Goal: Information Seeking & Learning: Find specific fact

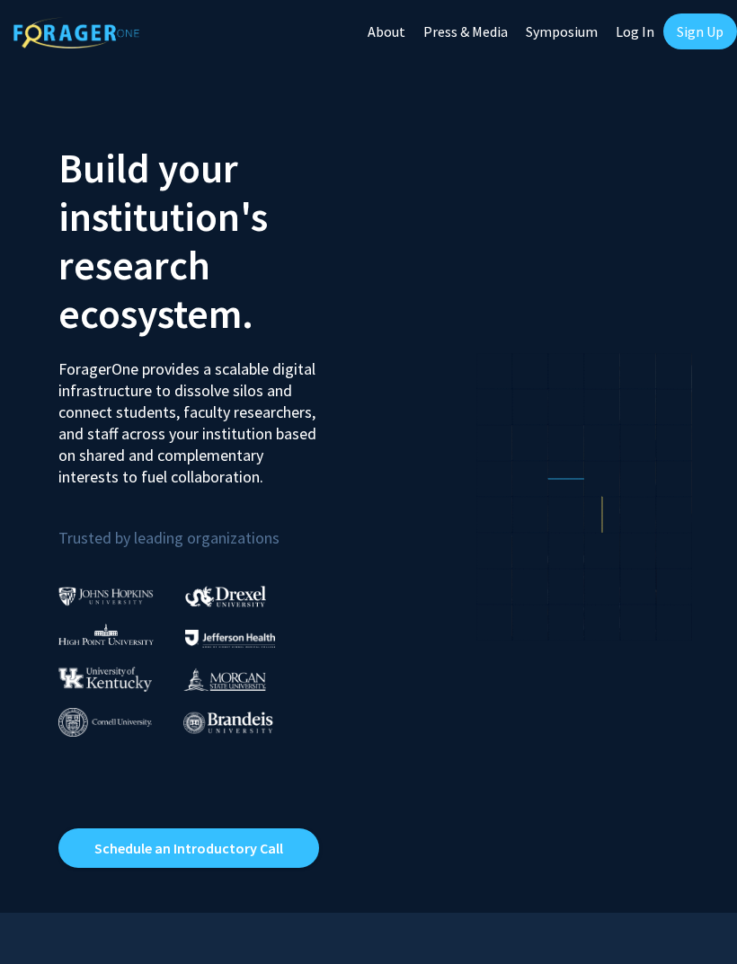
click at [703, 16] on link "Sign Up" at bounding box center [700, 31] width 74 height 36
click at [625, 33] on link "Log In" at bounding box center [634, 31] width 57 height 63
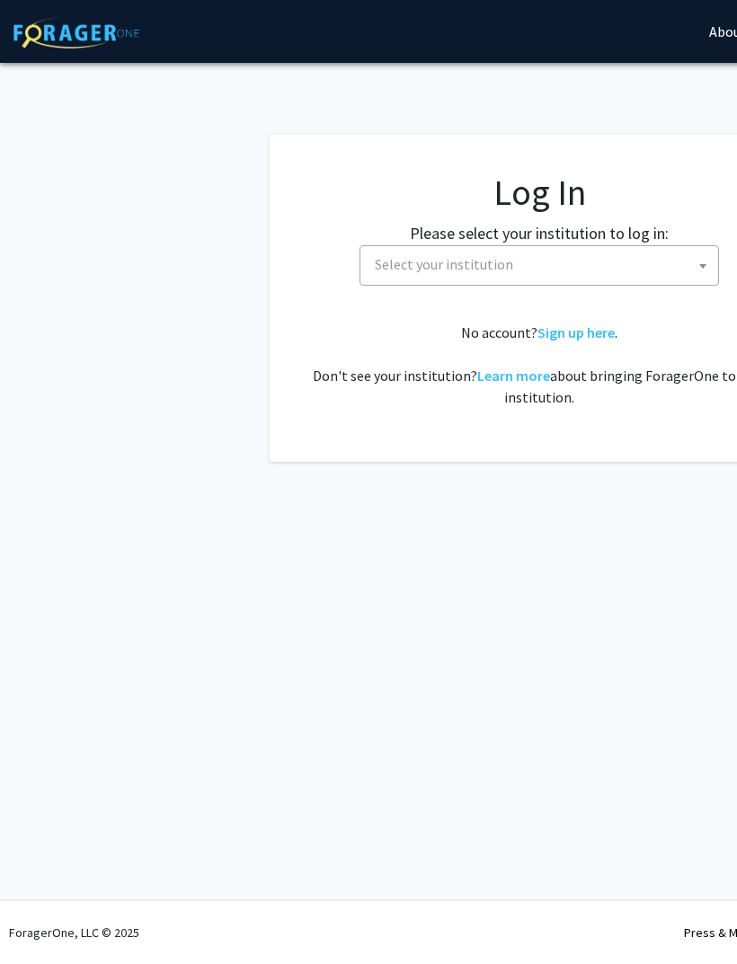
click at [531, 273] on span "Select your institution" at bounding box center [542, 264] width 350 height 37
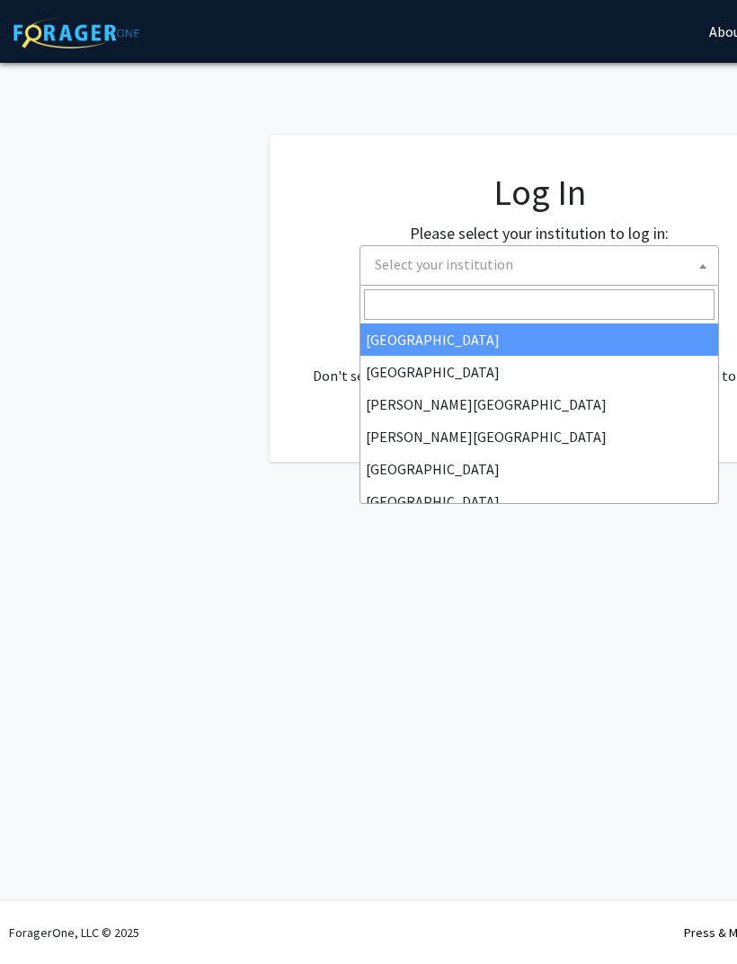
click at [608, 252] on span "Select your institution" at bounding box center [542, 264] width 350 height 37
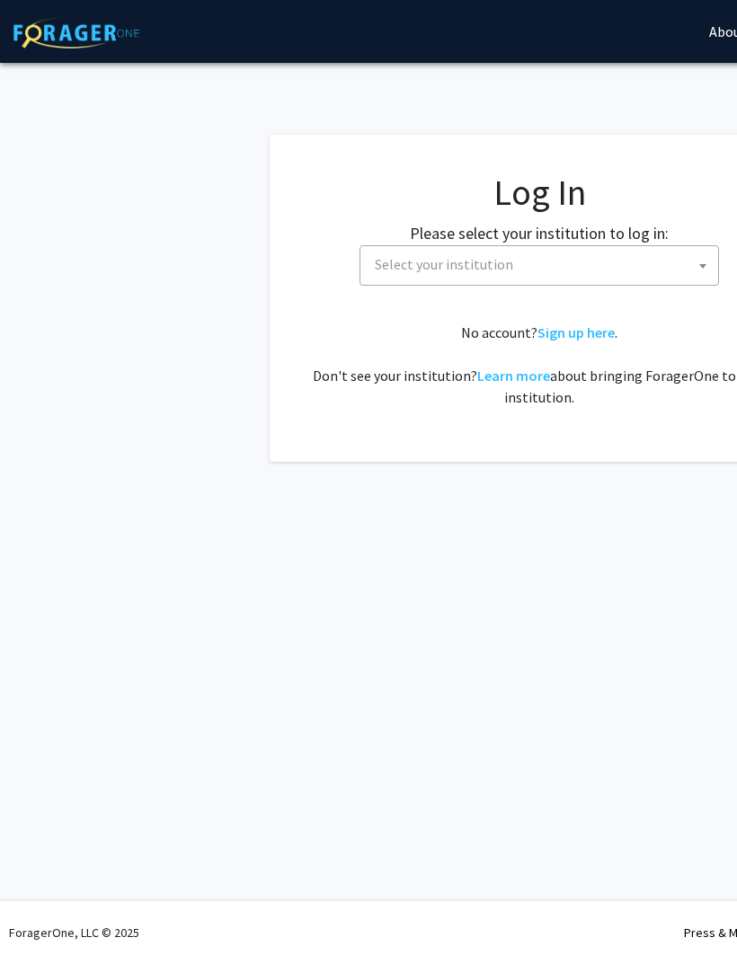
click at [623, 247] on span "Select your institution" at bounding box center [542, 264] width 350 height 37
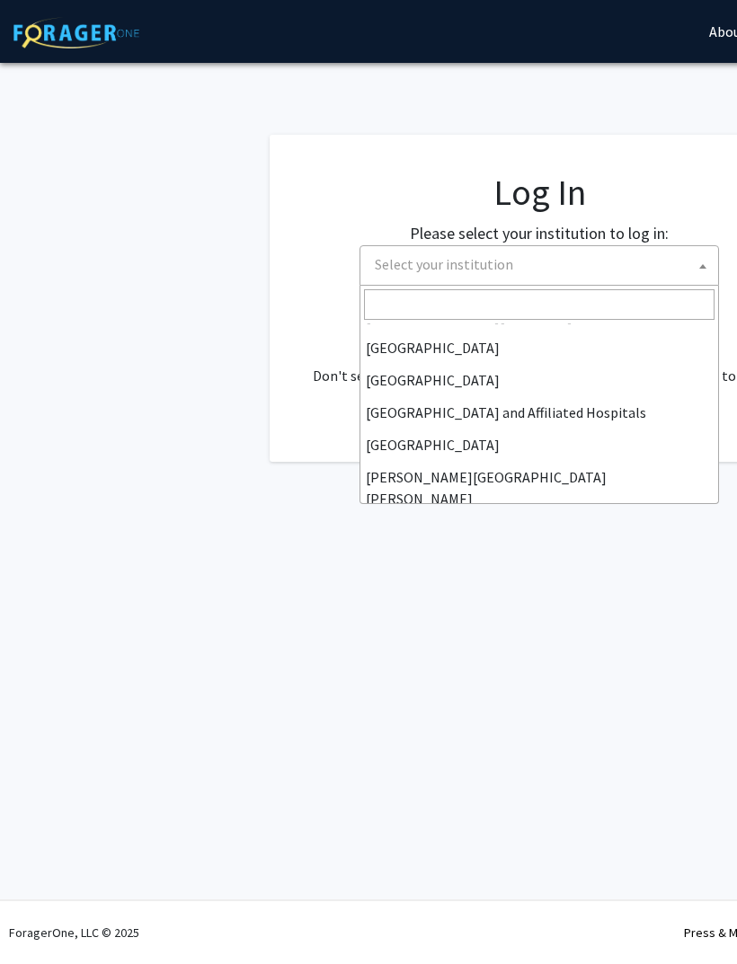
scroll to position [219, 0]
select select "1"
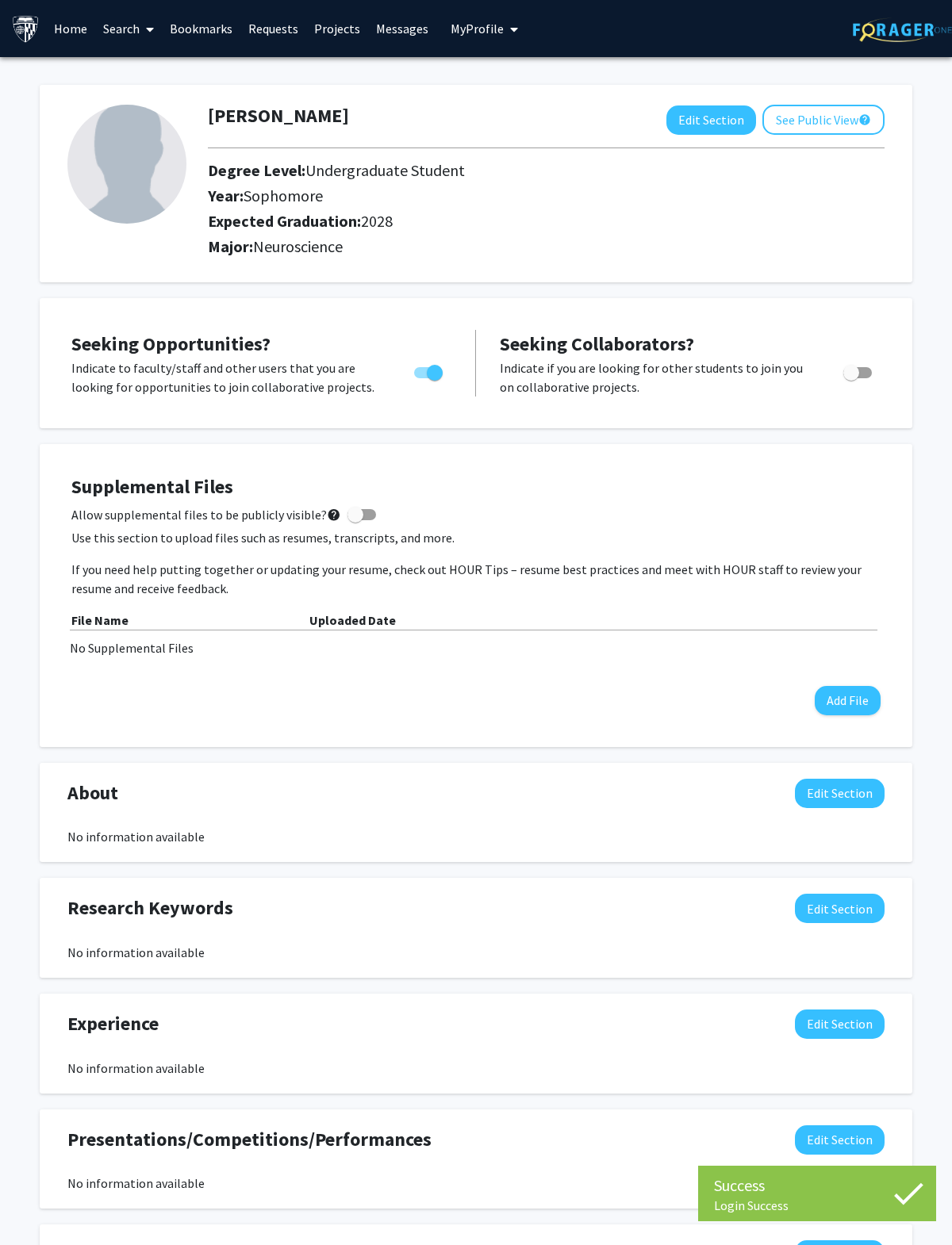
click at [137, 27] on link "Search" at bounding box center [128, 28] width 66 height 56
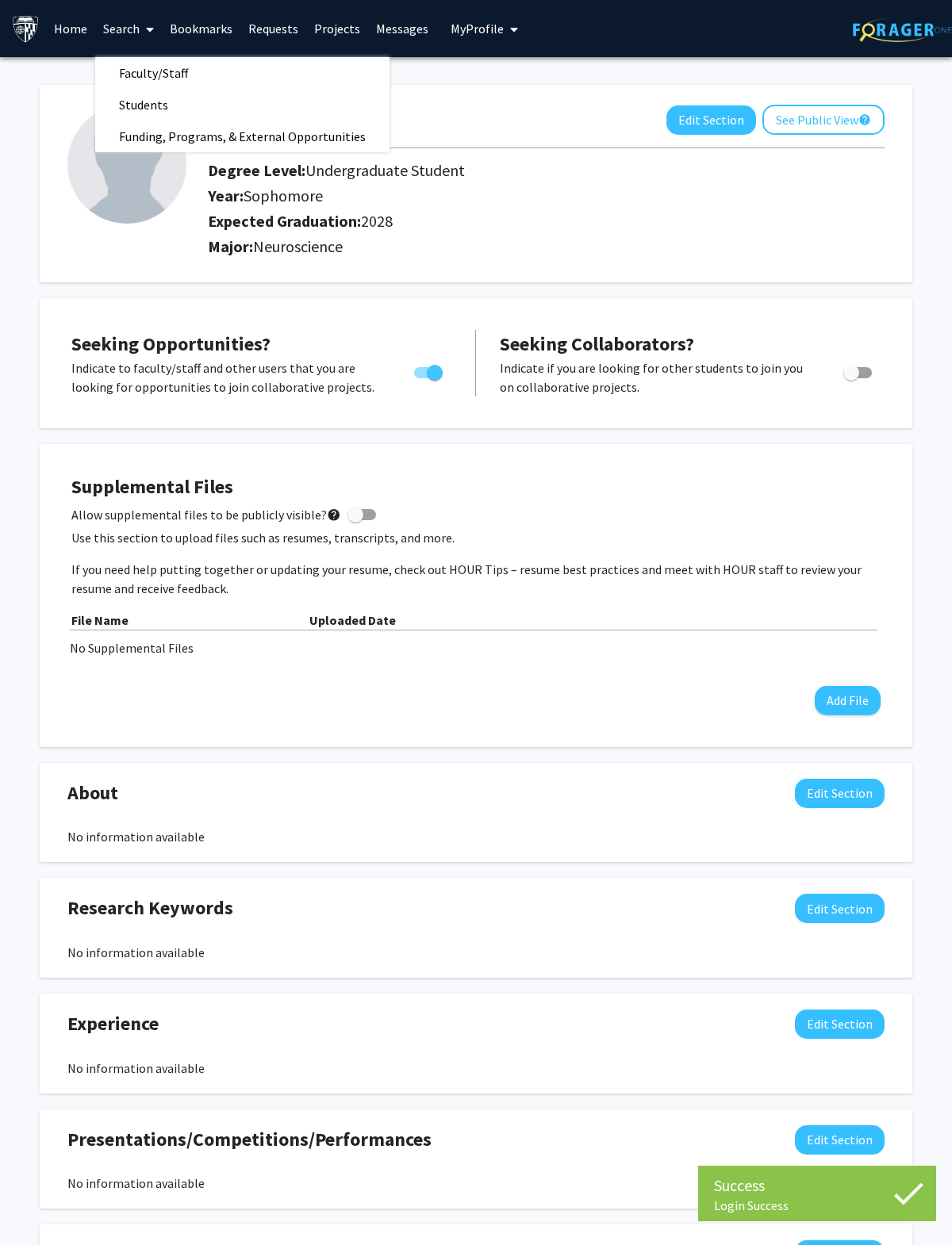
click at [178, 65] on span "Faculty/Staff" at bounding box center [154, 73] width 117 height 32
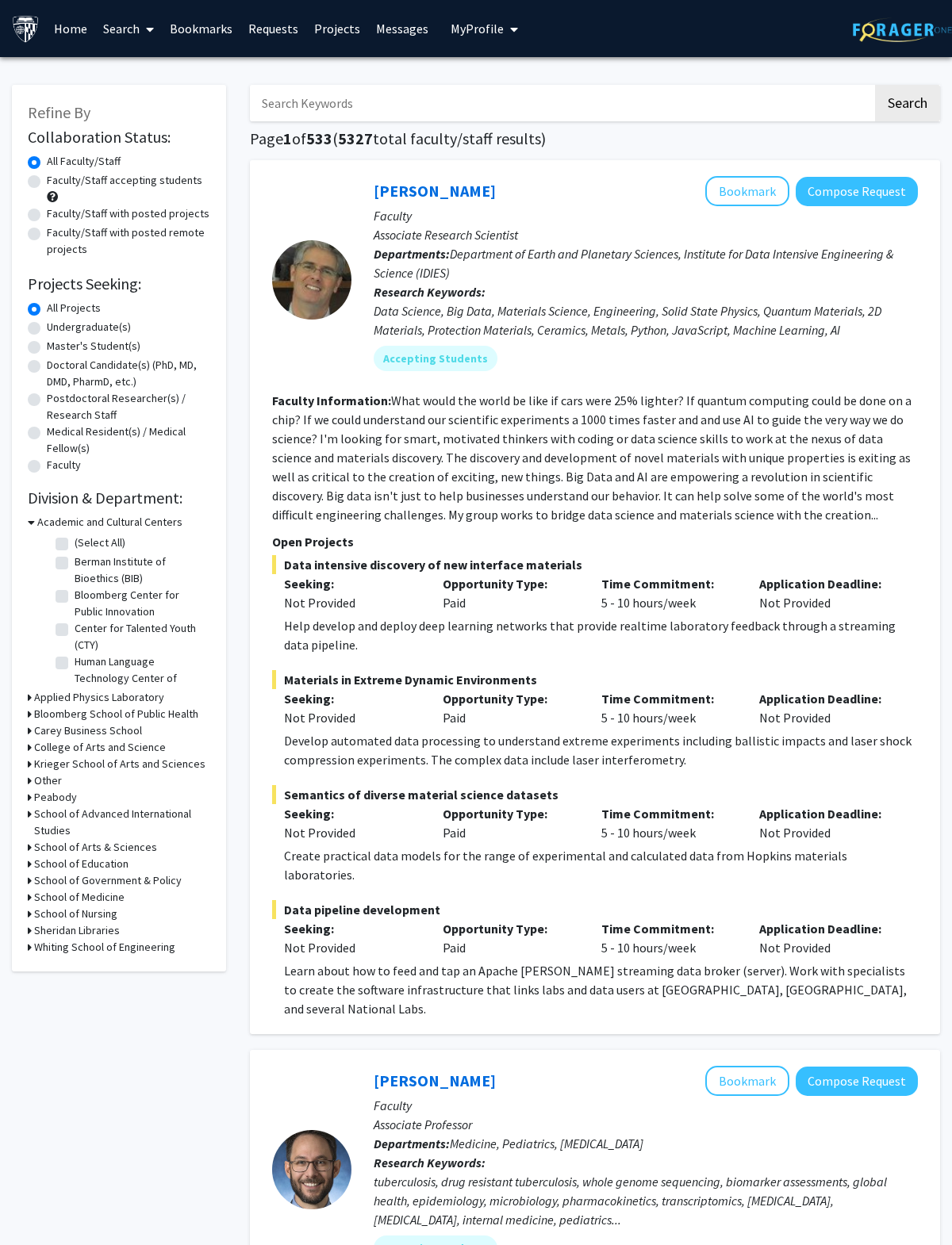
click at [504, 90] on input "Search Keywords" at bounding box center [561, 102] width 623 height 36
type input "S"
type input "[PERSON_NAME]"
click at [650, 102] on button "Search" at bounding box center [908, 102] width 65 height 36
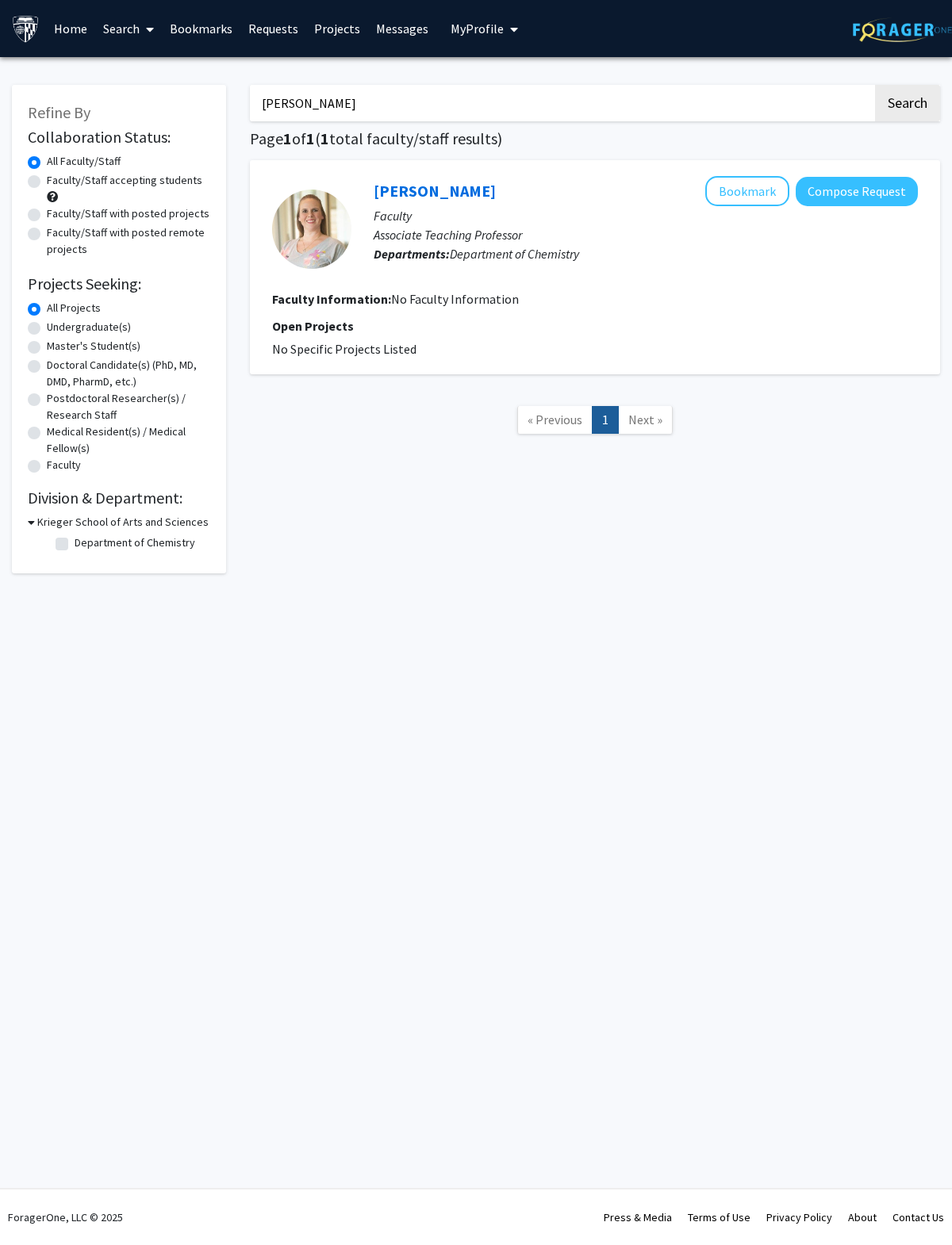
click at [477, 196] on link "[PERSON_NAME]" at bounding box center [434, 191] width 122 height 19
click at [578, 103] on input "[PERSON_NAME]" at bounding box center [561, 102] width 623 height 36
click at [650, 116] on input "[PERSON_NAME]" at bounding box center [561, 102] width 623 height 36
click at [650, 97] on input "[PERSON_NAME]" at bounding box center [561, 102] width 623 height 36
click at [650, 98] on input "[PERSON_NAME]" at bounding box center [561, 102] width 623 height 36
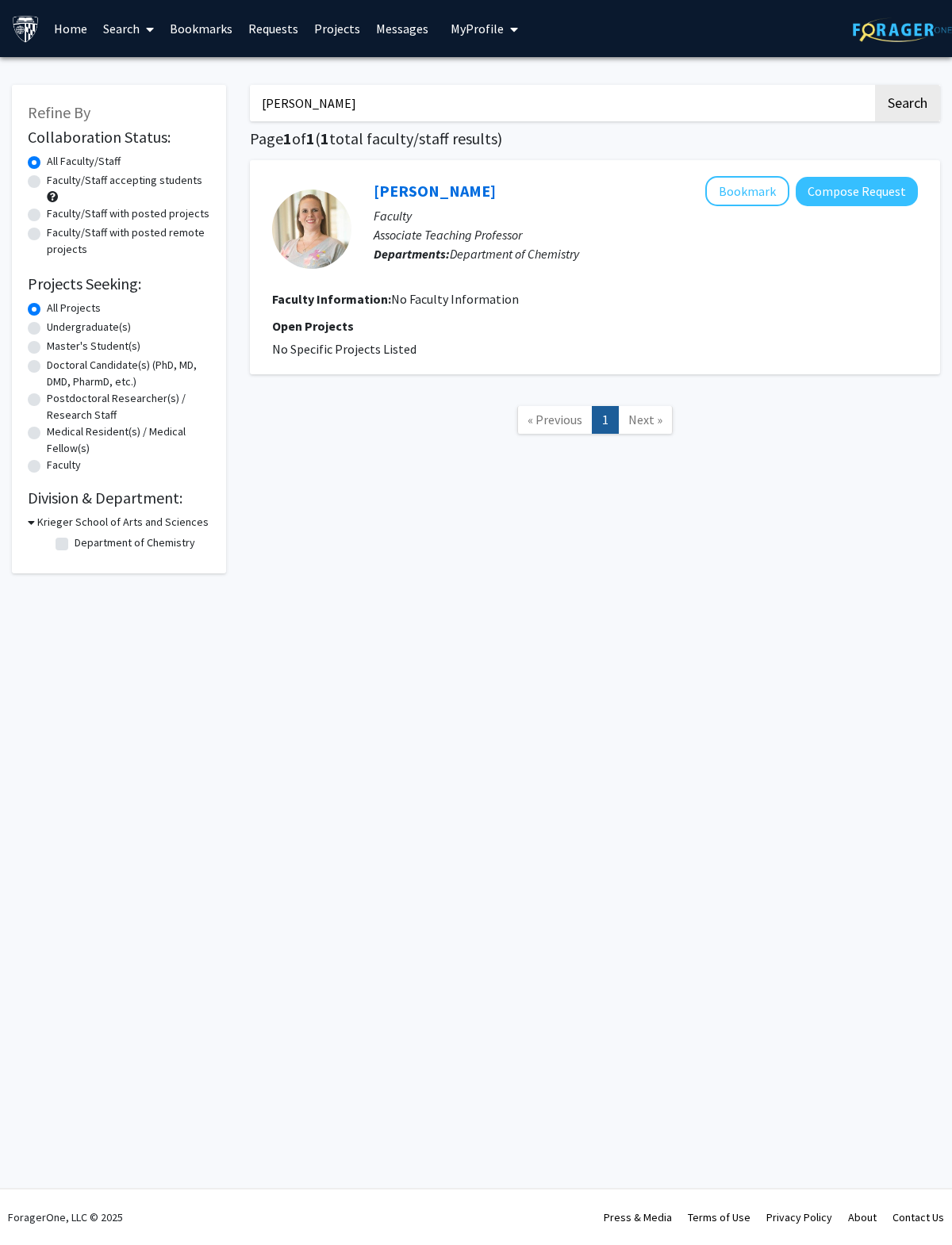
click at [650, 96] on input "[PERSON_NAME]" at bounding box center [561, 102] width 623 height 36
type input "[PERSON_NAME]"
click at [650, 102] on button "Search" at bounding box center [908, 102] width 65 height 36
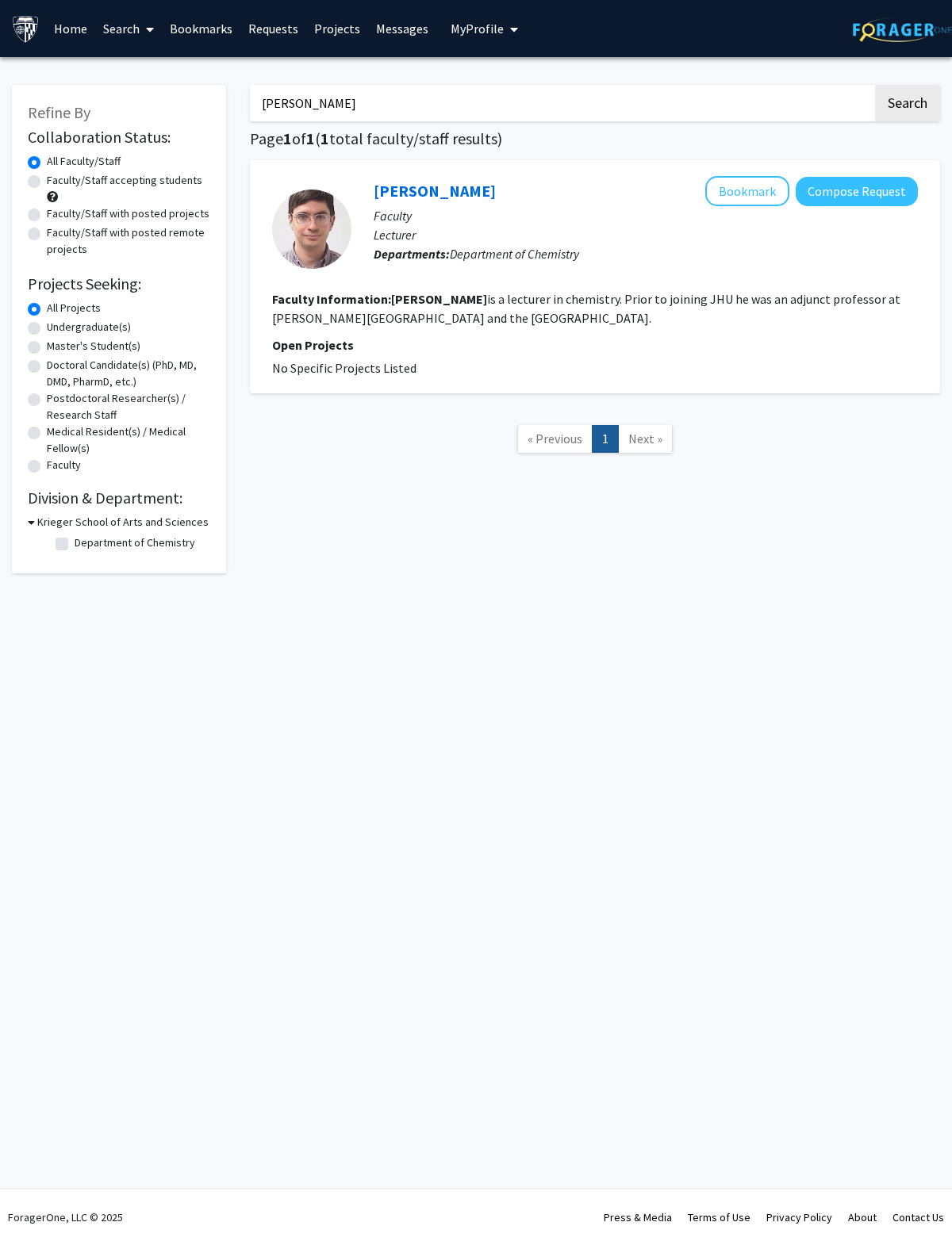
click at [449, 181] on link "[PERSON_NAME]" at bounding box center [434, 191] width 122 height 19
